Goal: Transaction & Acquisition: Book appointment/travel/reservation

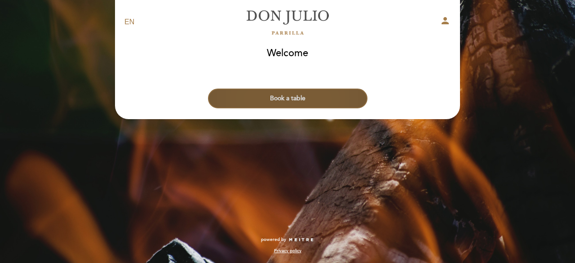
click at [313, 97] on button "Book a table" at bounding box center [288, 99] width 160 height 20
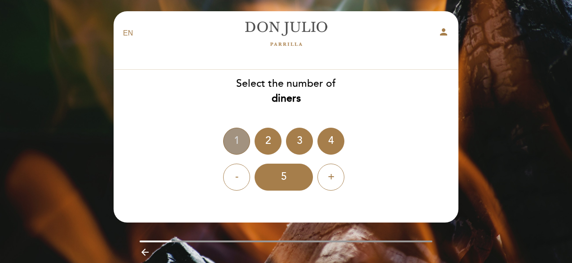
click at [235, 138] on div "1" at bounding box center [236, 141] width 27 height 27
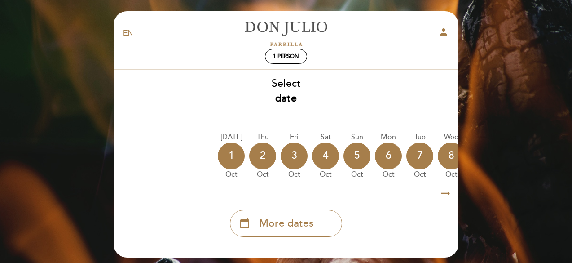
drag, startPoint x: 286, startPoint y: 185, endPoint x: 346, endPoint y: 184, distance: 59.3
click at [346, 184] on div "Select date [DATE] [DATE] [DATE] [DATE] [DATE] [DATE] [DATE] [DATE] [DATE] Thu" at bounding box center [286, 156] width 346 height 160
click at [446, 192] on icon "arrow_right_alt" at bounding box center [445, 193] width 13 height 19
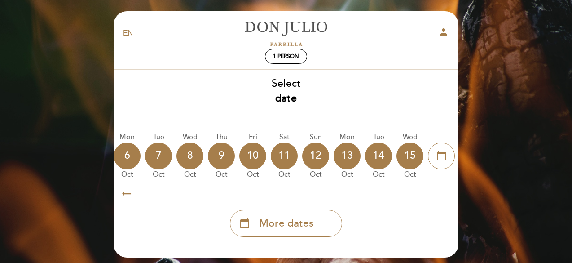
scroll to position [0, 262]
click at [441, 153] on icon "calendar_today" at bounding box center [441, 155] width 11 height 15
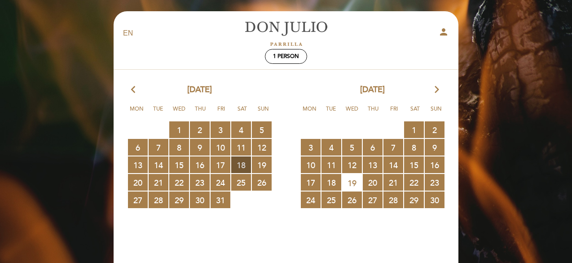
click at [241, 161] on span "18 RESERVATIONS AVAILABLE" at bounding box center [241, 164] width 20 height 17
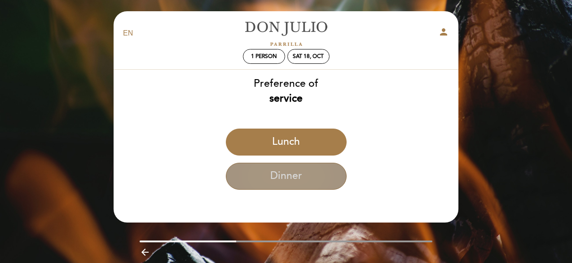
click at [306, 178] on button "Dinner" at bounding box center [286, 176] width 121 height 27
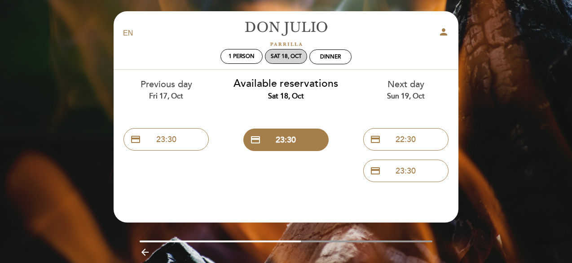
click at [289, 57] on div "Sat 18, Oct" at bounding box center [286, 56] width 31 height 7
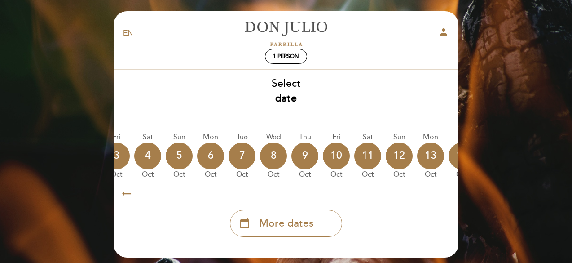
scroll to position [0, 264]
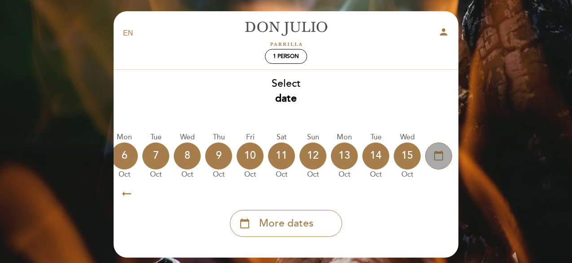
click at [445, 152] on div "calendar_today" at bounding box center [439, 155] width 27 height 27
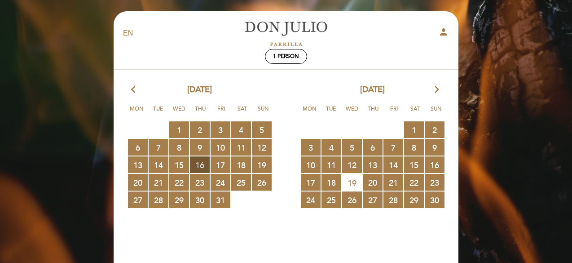
click at [200, 165] on span "16 RESERVATIONS AVAILABLE" at bounding box center [200, 164] width 20 height 17
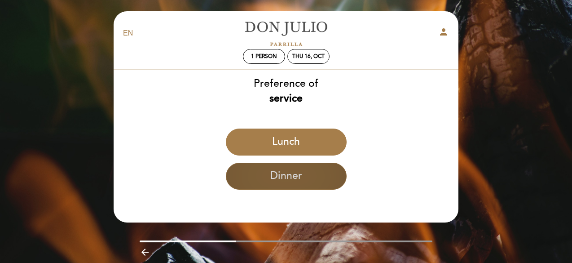
click at [281, 177] on button "Dinner" at bounding box center [286, 176] width 121 height 27
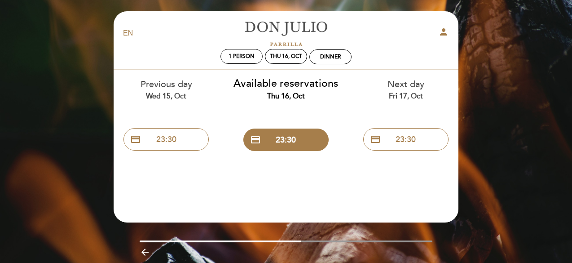
click at [392, 189] on header "EN ES PT [PERSON_NAME] person 1 person Thu 16, Oct Dinner Welcome Welcome, Chan…" at bounding box center [286, 116] width 345 height 211
click at [276, 57] on div "Thu 16, Oct" at bounding box center [286, 56] width 32 height 7
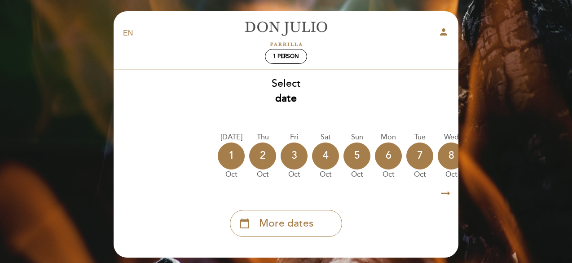
click at [444, 195] on icon "arrow_right_alt" at bounding box center [445, 193] width 13 height 19
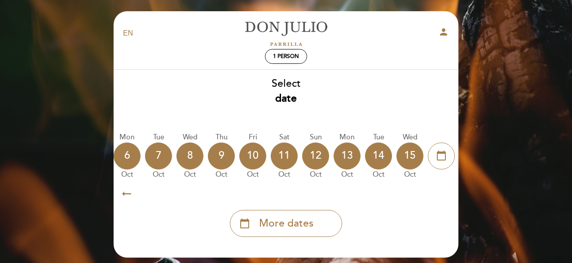
scroll to position [0, 262]
click at [440, 158] on icon "calendar_today" at bounding box center [441, 155] width 11 height 15
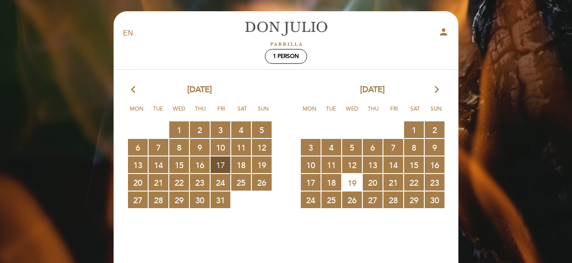
click at [226, 165] on span "17 RESERVATIONS AVAILABLE" at bounding box center [221, 164] width 20 height 17
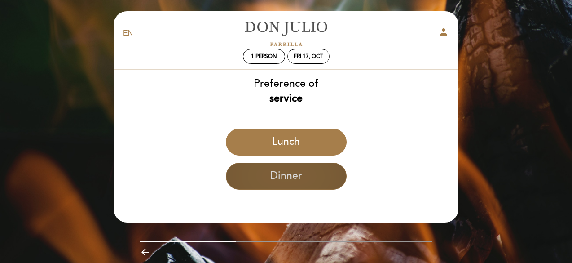
click at [285, 176] on button "Dinner" at bounding box center [286, 176] width 121 height 27
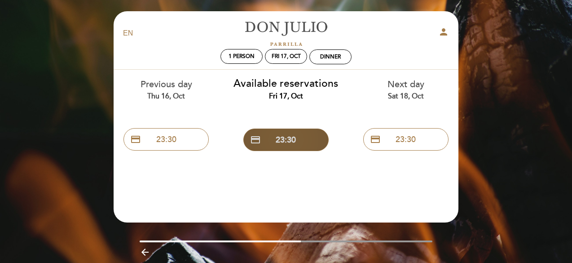
click at [284, 141] on button "credit_card 23:30" at bounding box center [286, 140] width 85 height 22
